Goal: Task Accomplishment & Management: Manage account settings

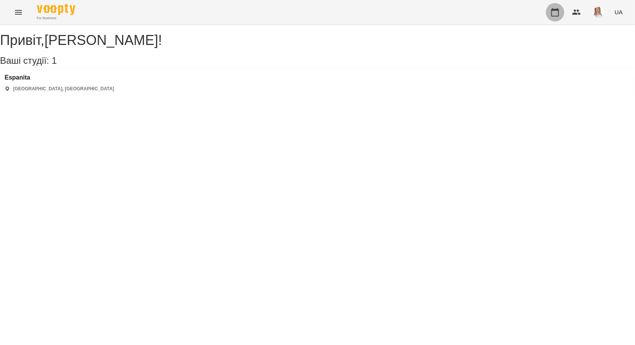
click at [556, 12] on icon "button" at bounding box center [555, 12] width 9 height 9
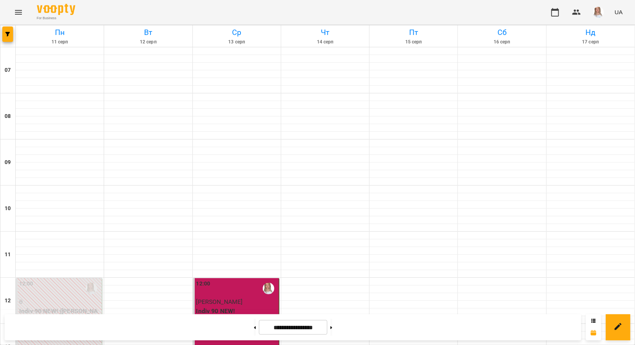
scroll to position [307, 0]
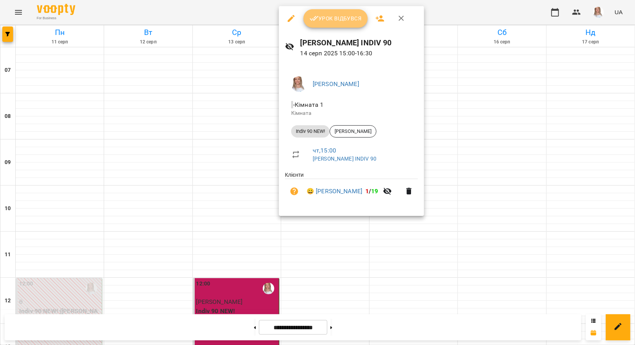
click at [340, 14] on span "Урок відбувся" at bounding box center [336, 18] width 52 height 9
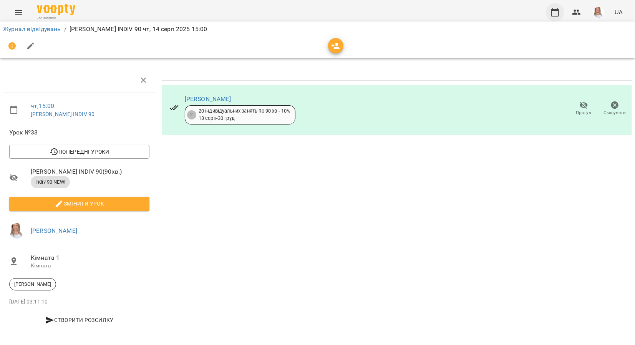
click at [552, 12] on icon "button" at bounding box center [555, 12] width 9 height 9
